Goal: Information Seeking & Learning: Learn about a topic

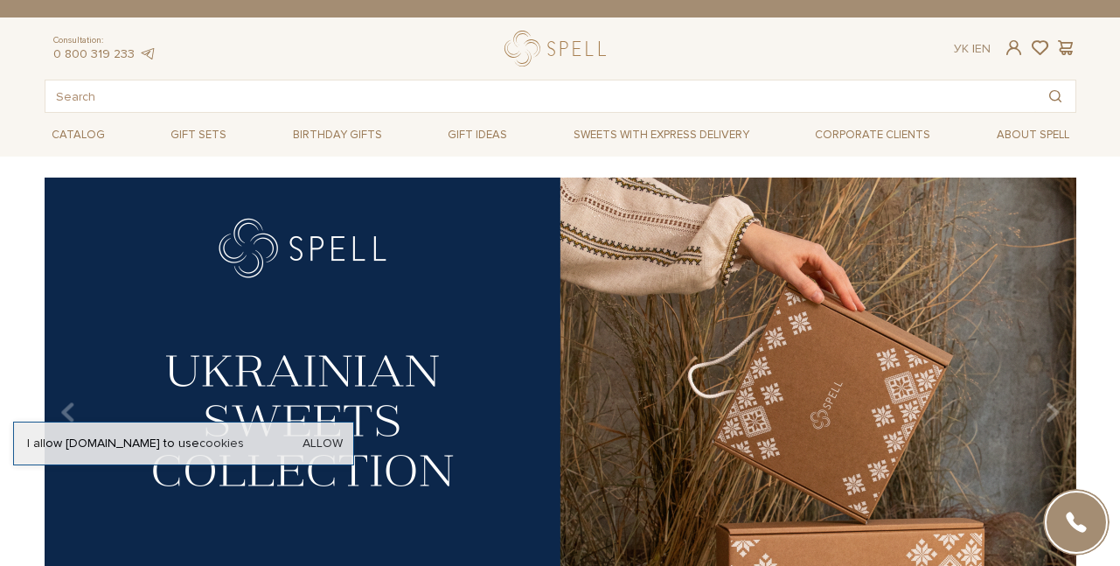
click at [981, 51] on div "Ук | En |" at bounding box center [972, 49] width 37 height 16
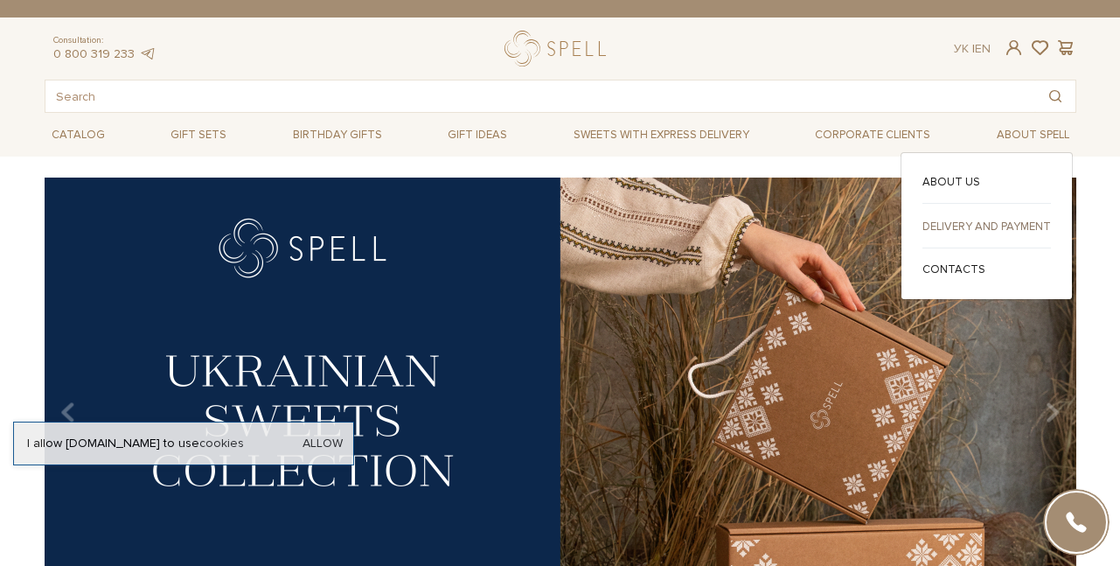
click at [1025, 225] on link "Delivery and payment" at bounding box center [986, 227] width 129 height 16
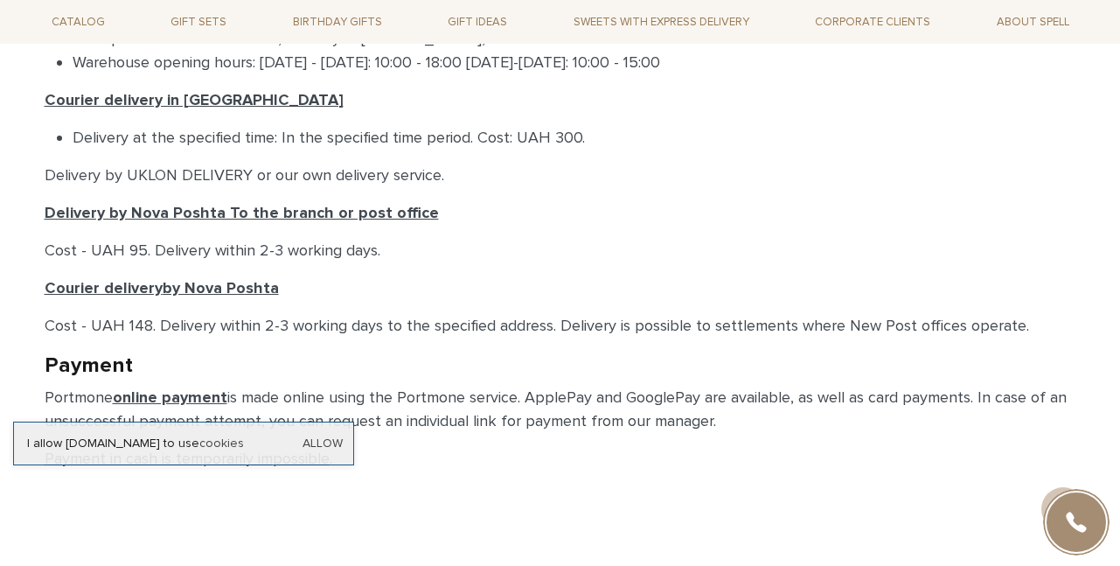
scroll to position [709, 0]
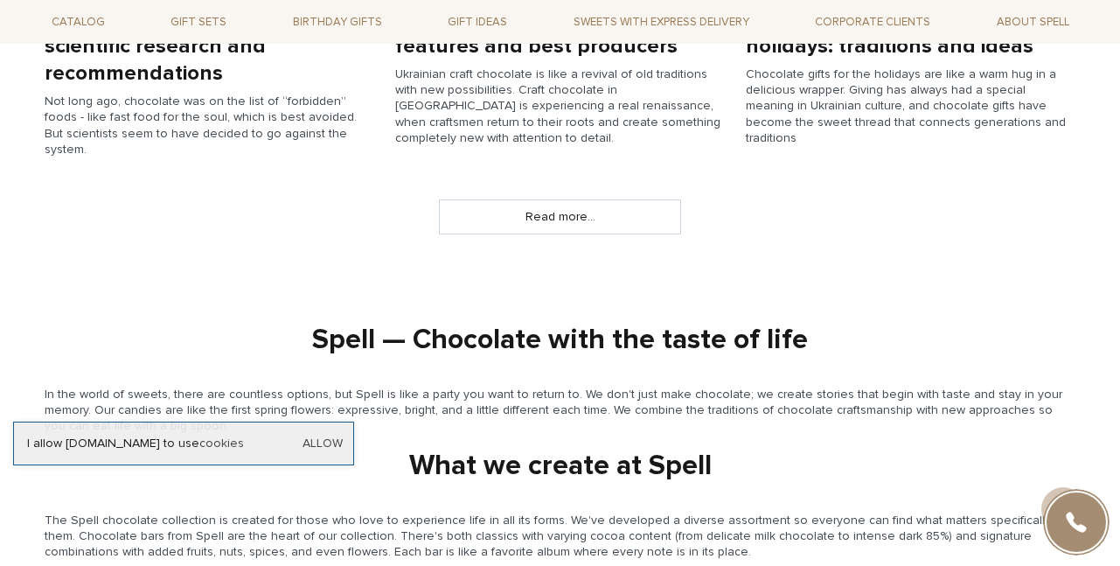
scroll to position [1354, 0]
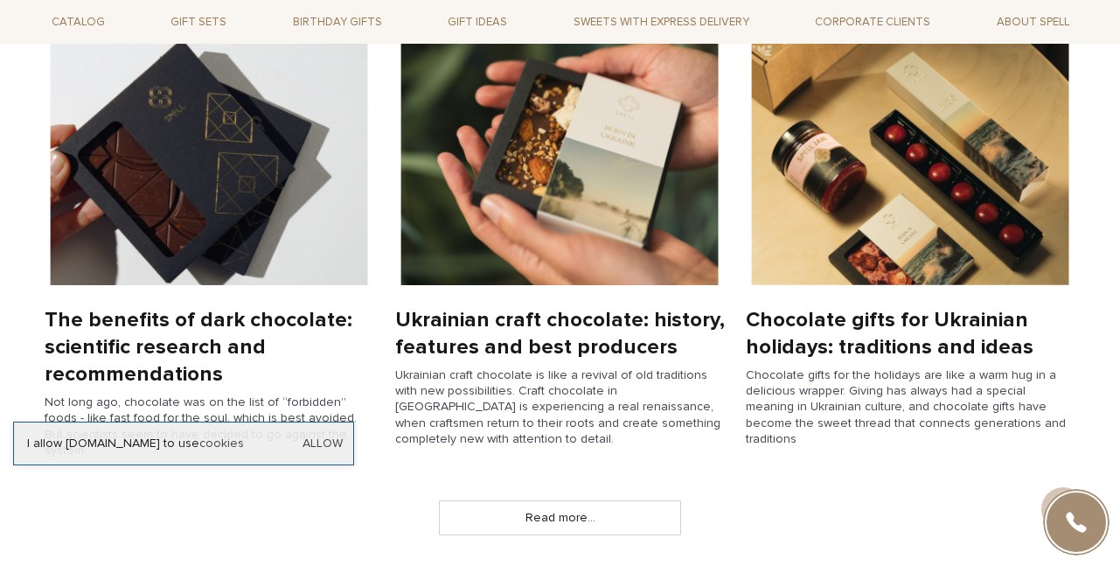
click at [506, 217] on img at bounding box center [560, 161] width 330 height 247
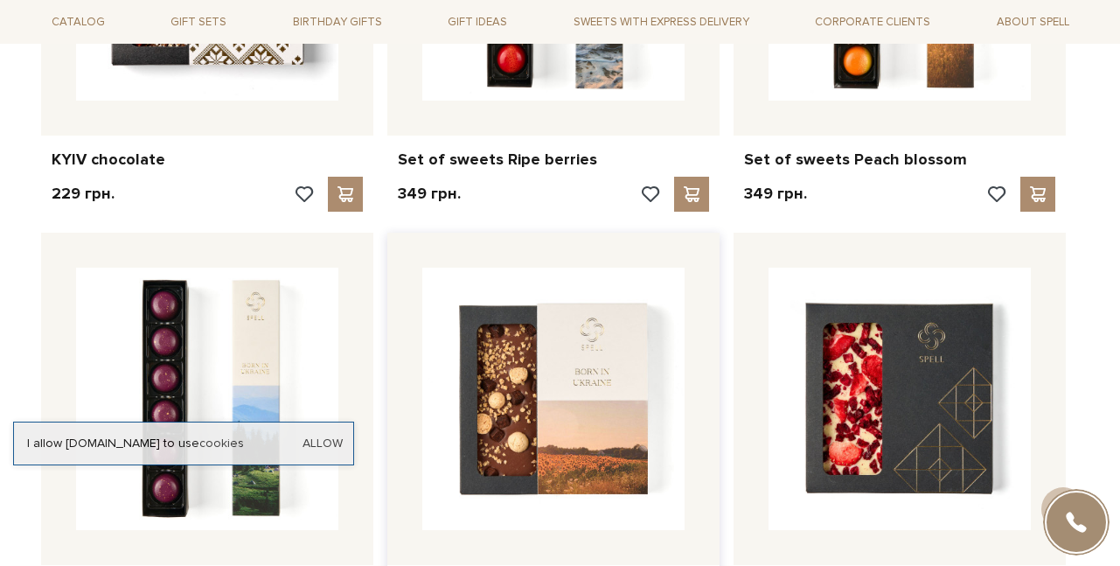
scroll to position [4602, 0]
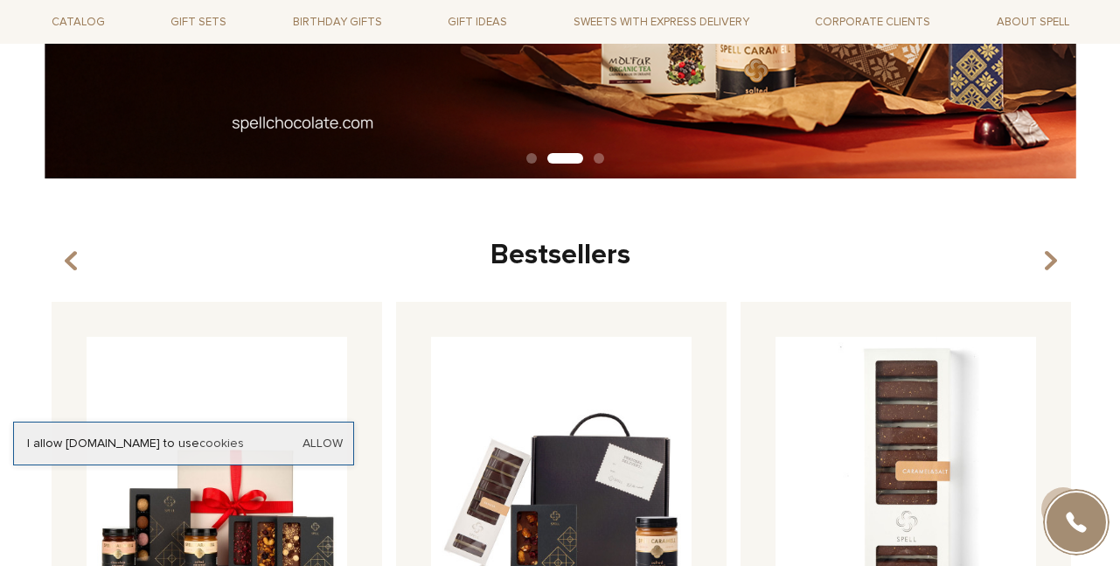
scroll to position [459, 0]
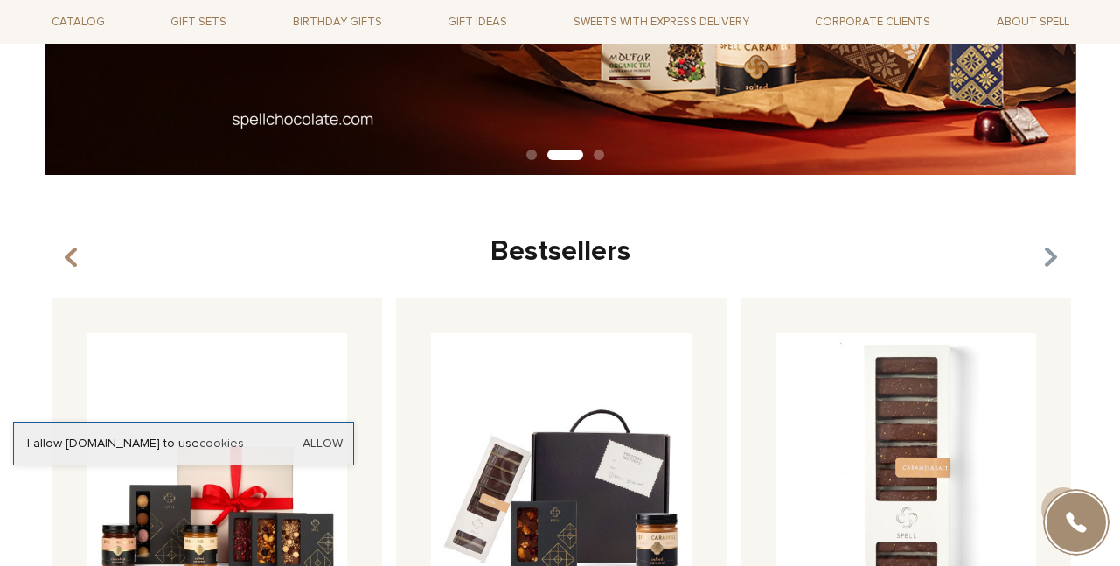
click at [1045, 260] on icon "button" at bounding box center [1049, 258] width 15 height 30
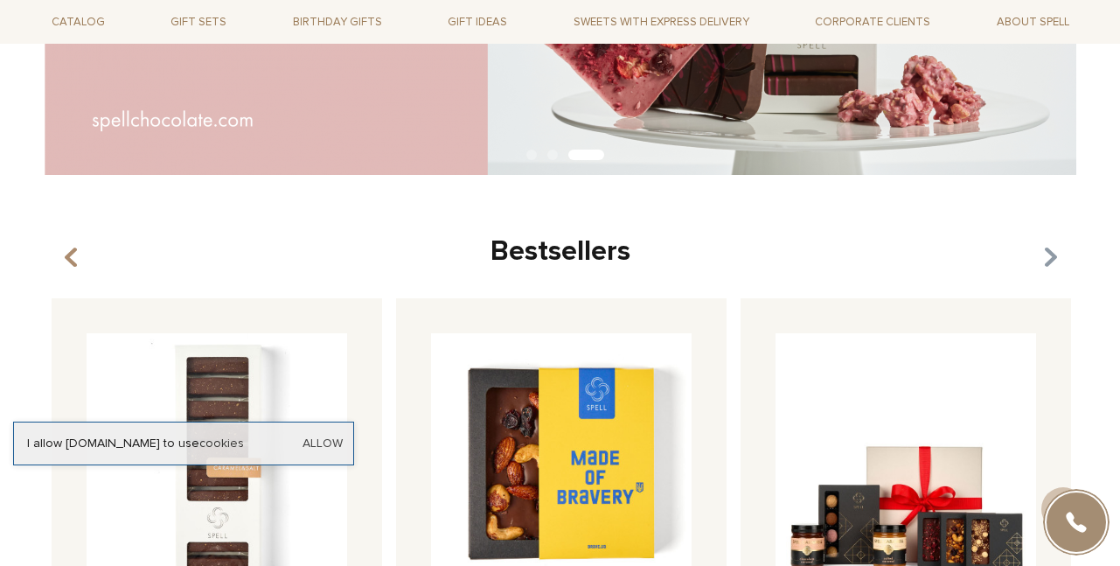
click at [1045, 260] on icon "button" at bounding box center [1049, 258] width 15 height 30
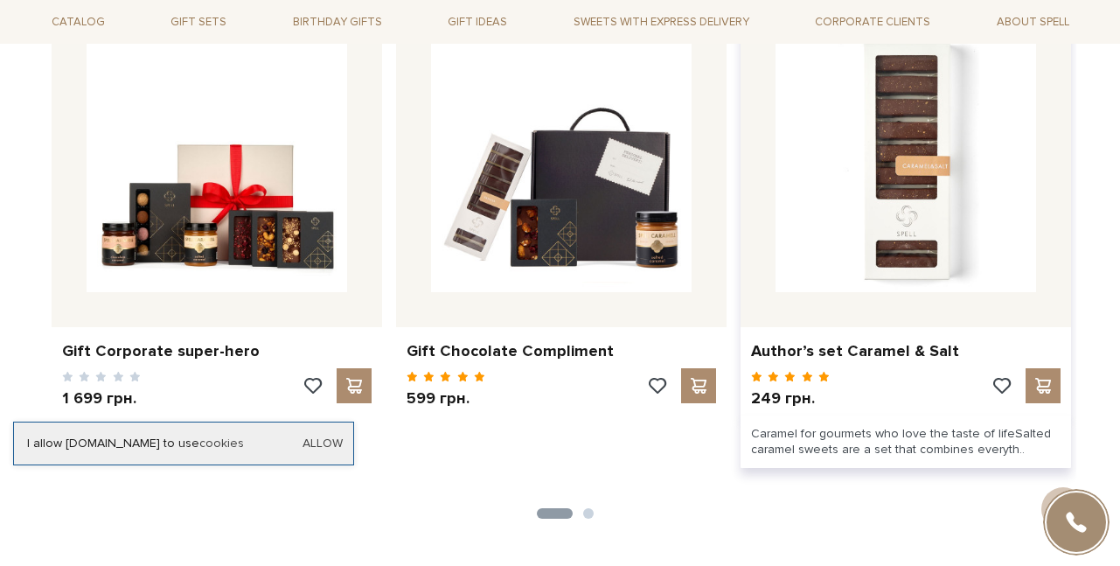
scroll to position [950, 0]
